Goal: Find specific page/section: Find specific page/section

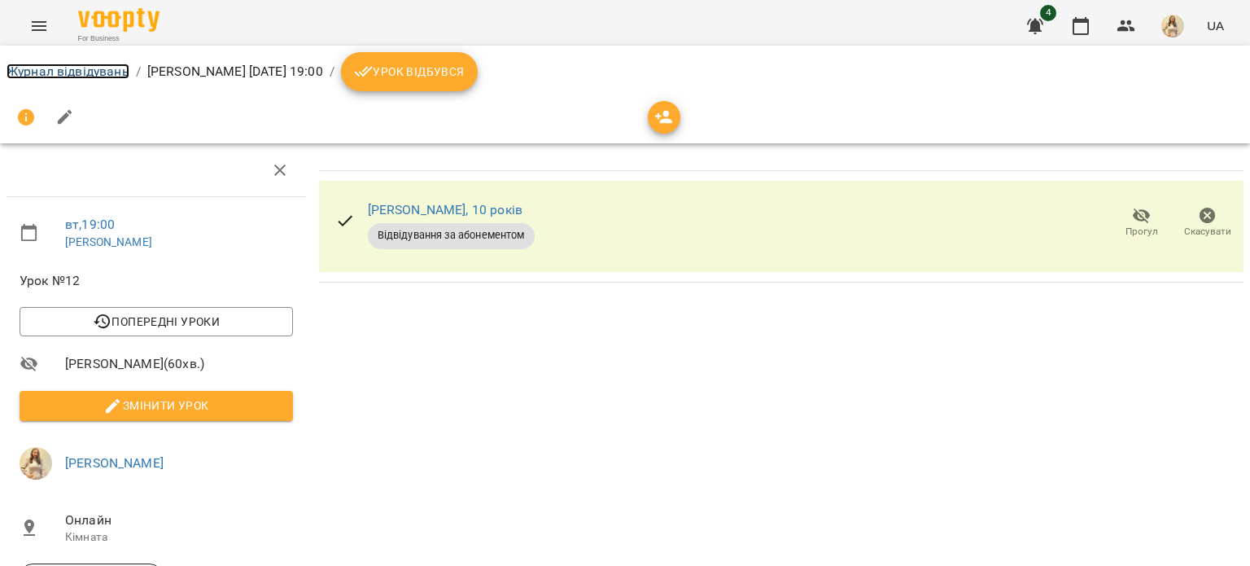
click at [74, 63] on link "Журнал відвідувань" at bounding box center [68, 70] width 123 height 15
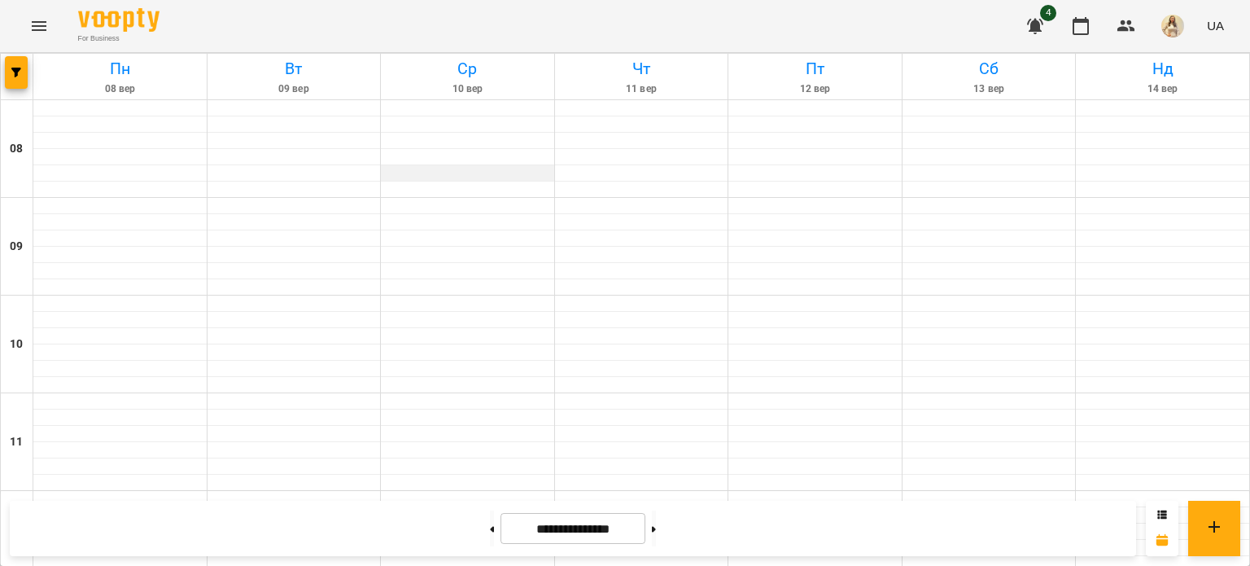
scroll to position [1169, 0]
click at [656, 540] on button at bounding box center [654, 528] width 4 height 36
type input "**********"
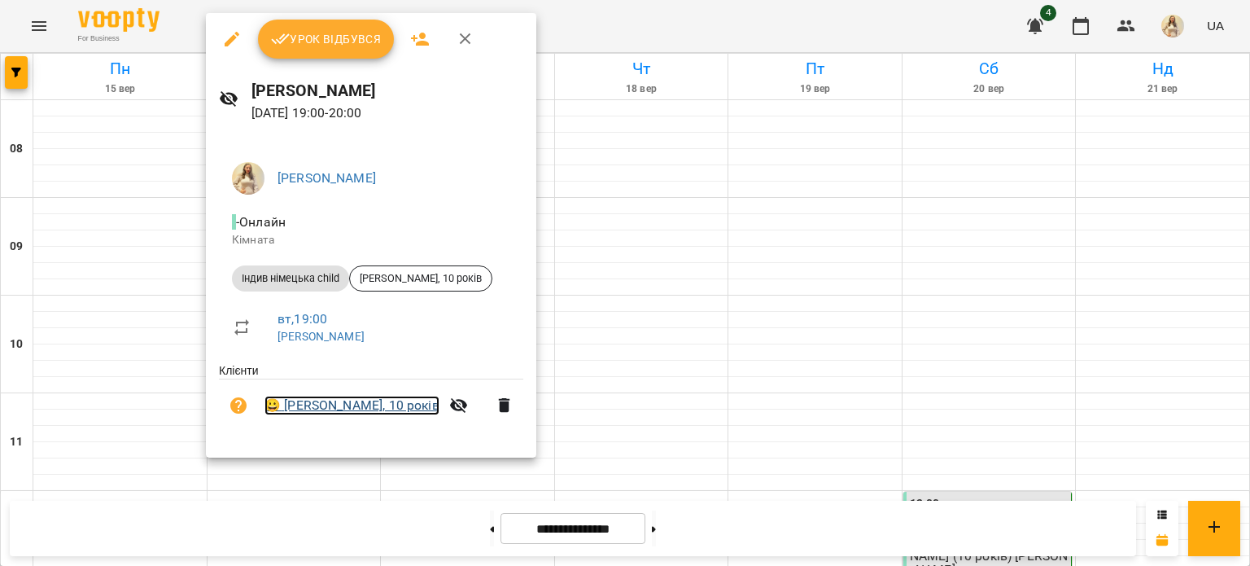
click at [350, 411] on link "😀 [PERSON_NAME], 10 років" at bounding box center [351, 405] width 175 height 20
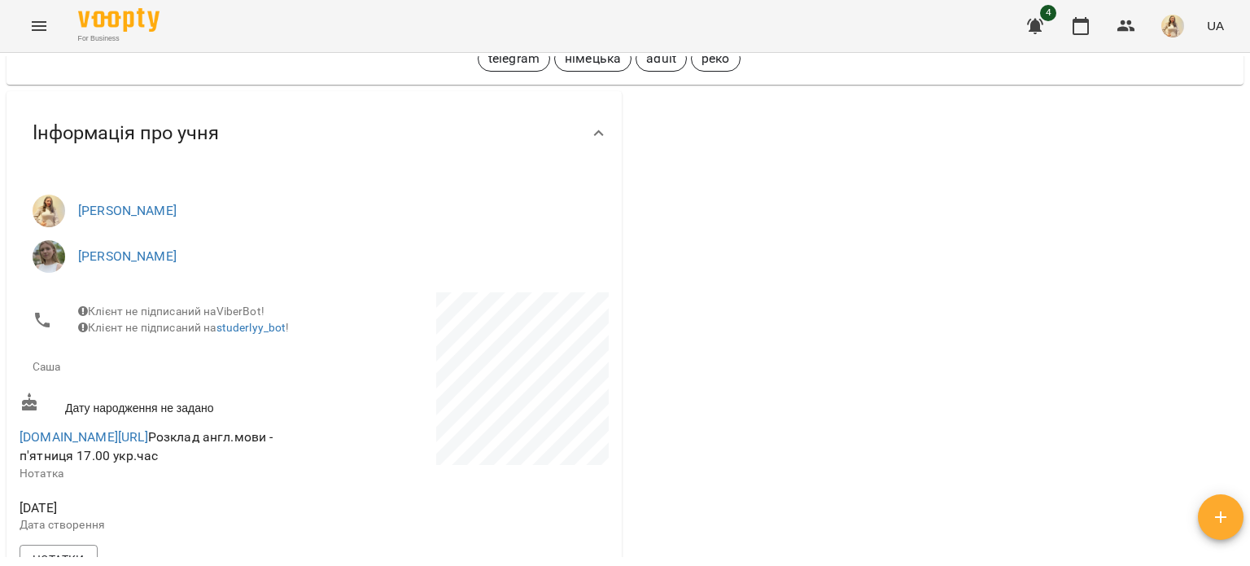
scroll to position [207, 0]
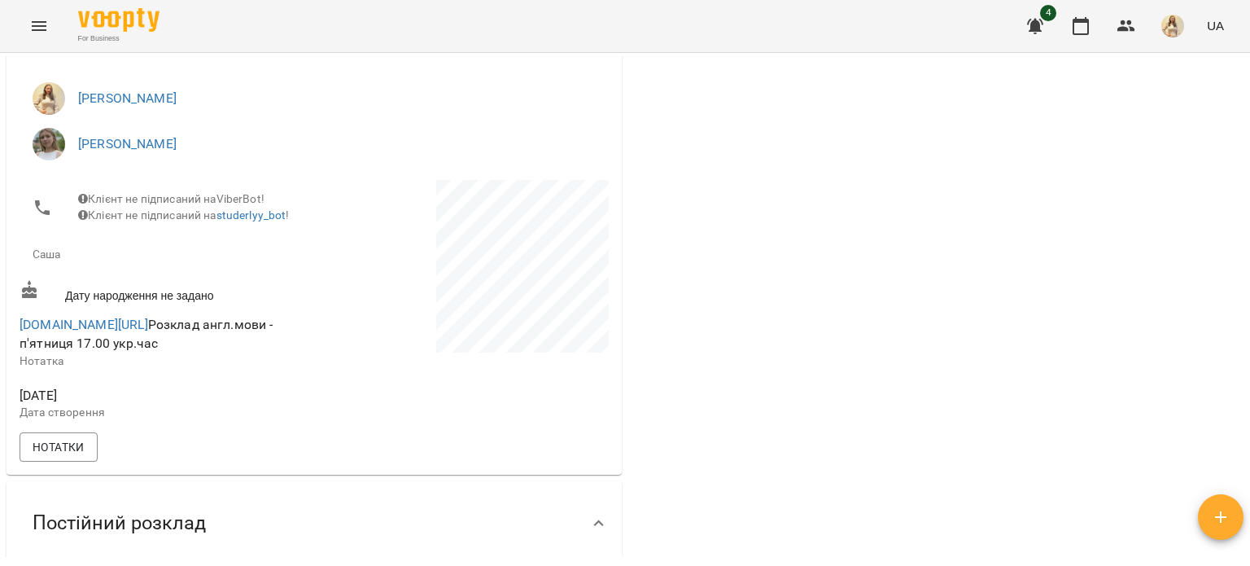
drag, startPoint x: 204, startPoint y: 341, endPoint x: 3, endPoint y: 339, distance: 201.0
click at [3, 339] on div "Інформація про учня [PERSON_NAME] [PERSON_NAME] не підписаний на ViberBot! Кліє…" at bounding box center [314, 227] width 622 height 502
copy link "[DOMAIN_NAME][URL]"
click at [846, 226] on div at bounding box center [936, 534] width 622 height 1116
click at [1038, 11] on button "button" at bounding box center [1035, 26] width 39 height 39
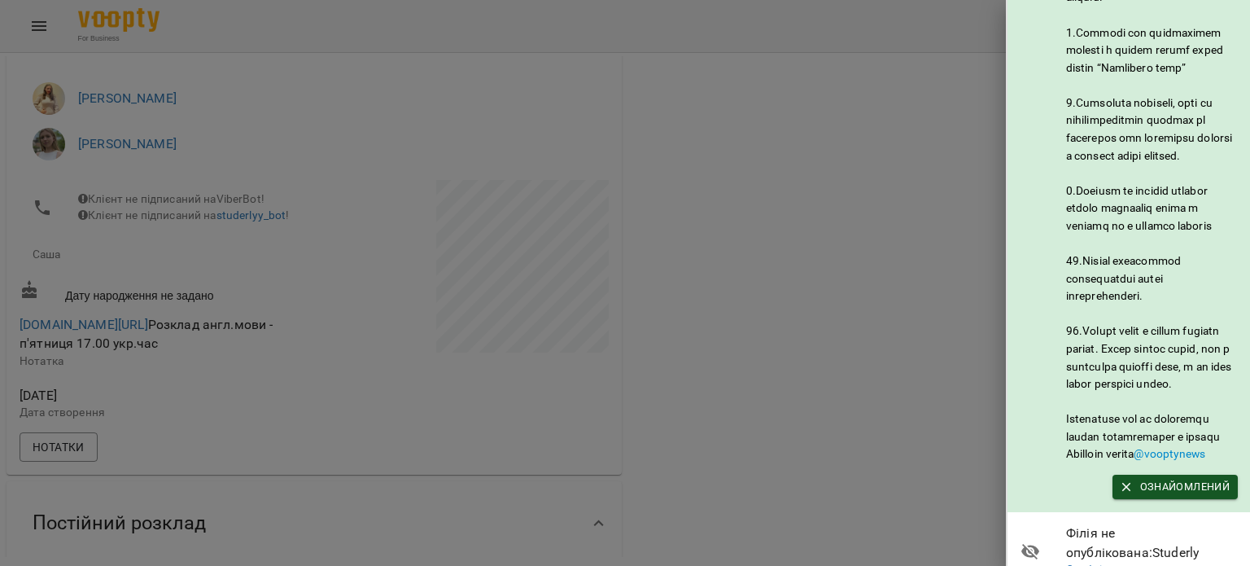
scroll to position [972, 0]
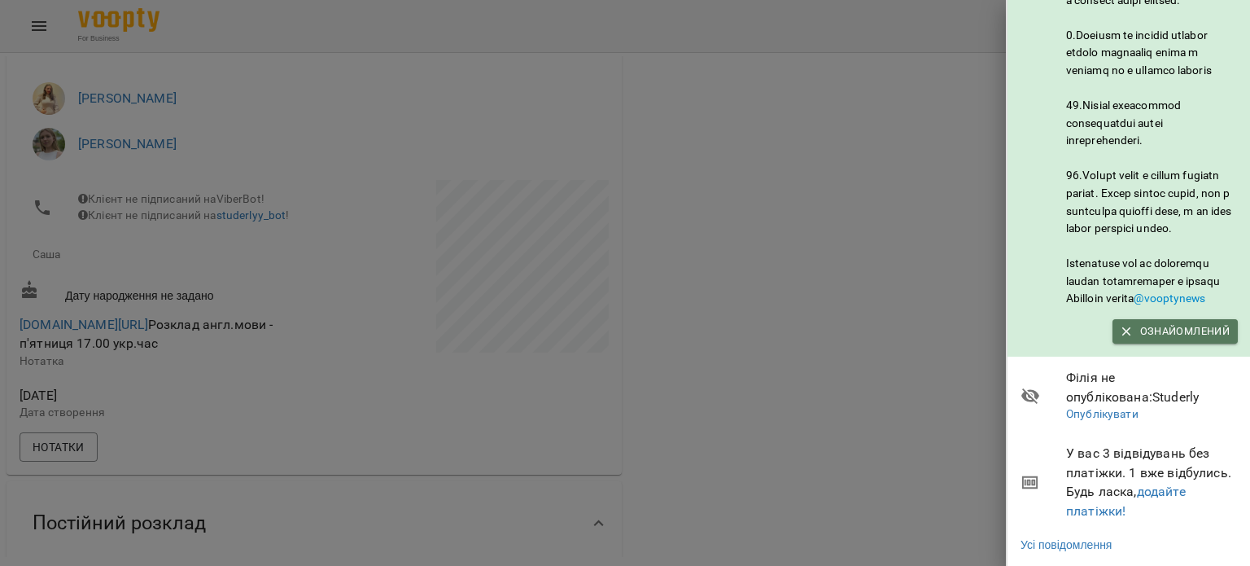
click at [1153, 319] on button "Ознайомлений" at bounding box center [1174, 331] width 125 height 24
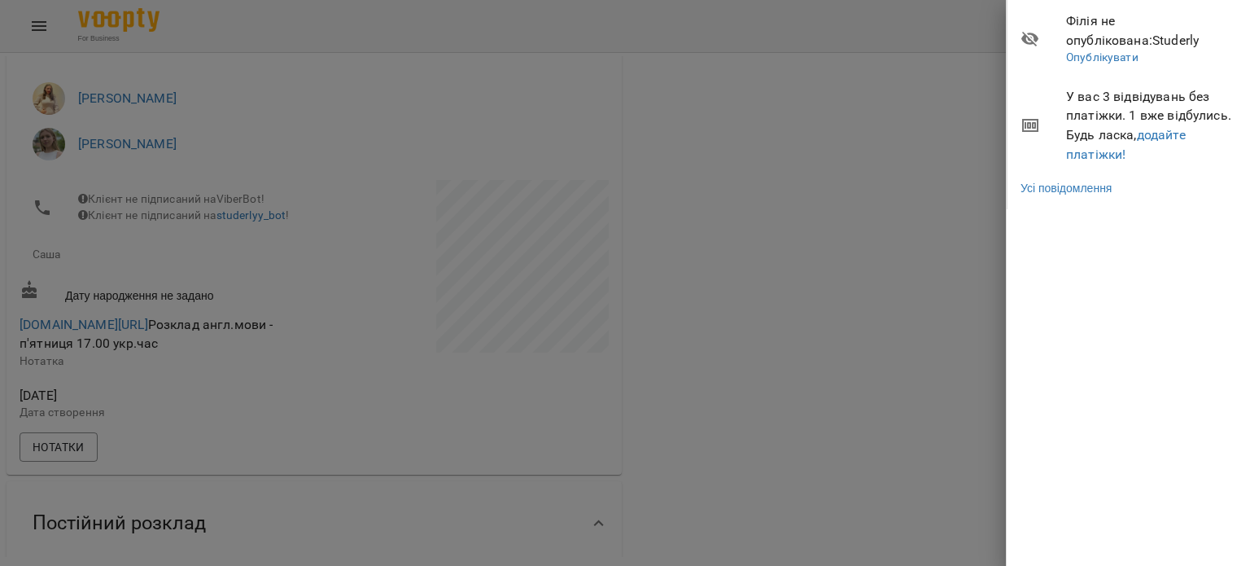
click at [814, 116] on div at bounding box center [625, 283] width 1250 height 566
